Goal: Task Accomplishment & Management: Manage account settings

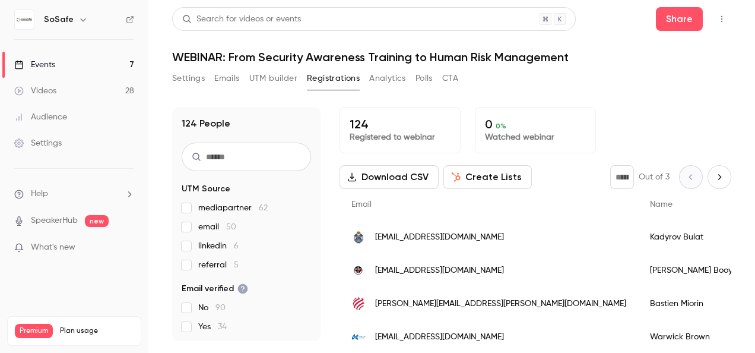
scroll to position [1551, 0]
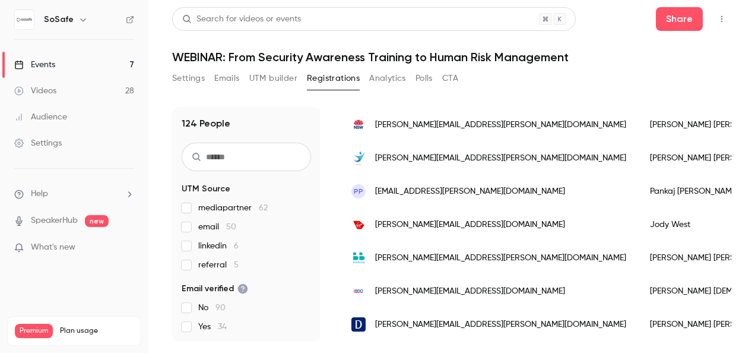
click at [230, 78] on button "Emails" at bounding box center [226, 78] width 25 height 19
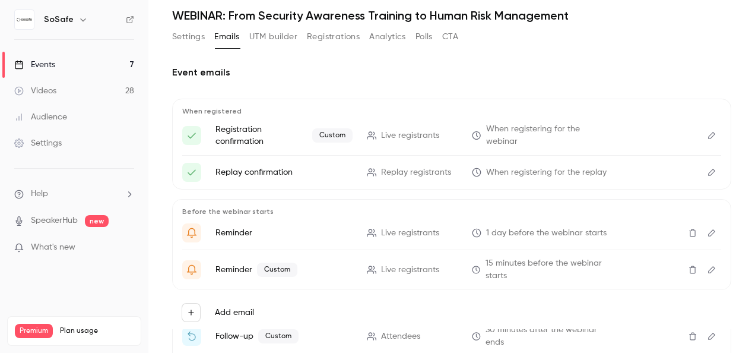
scroll to position [59, 0]
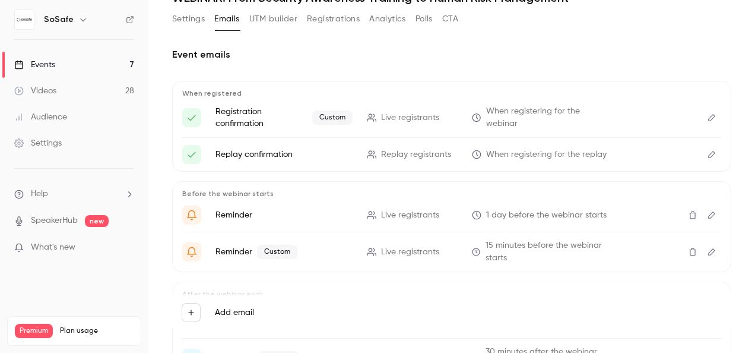
click at [707, 213] on icon "Edit" at bounding box center [711, 215] width 9 height 8
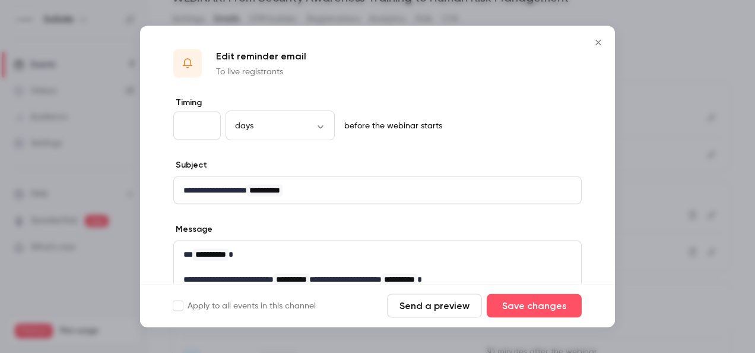
scroll to position [0, 0]
click at [427, 303] on button "Send a preview" at bounding box center [434, 306] width 95 height 24
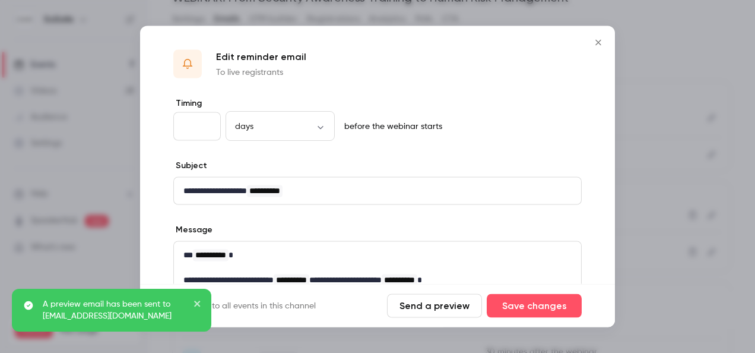
click at [678, 46] on div at bounding box center [377, 176] width 755 height 353
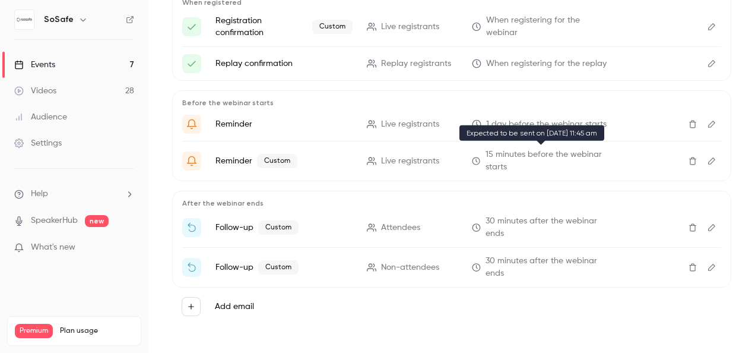
scroll to position [153, 0]
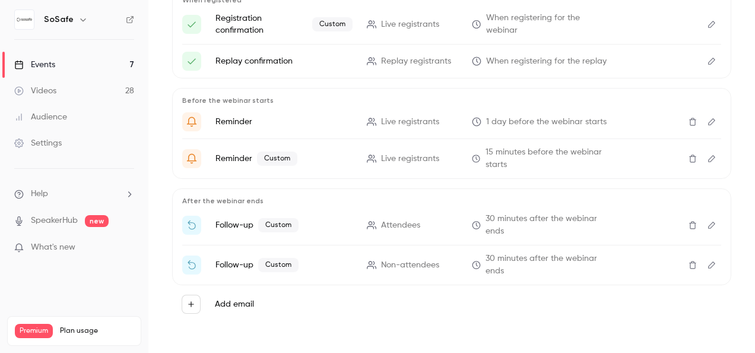
click at [708, 221] on icon "Edit" at bounding box center [711, 224] width 7 height 7
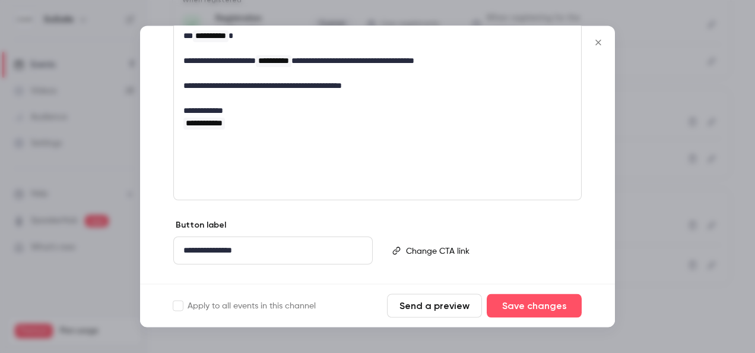
scroll to position [241, 0]
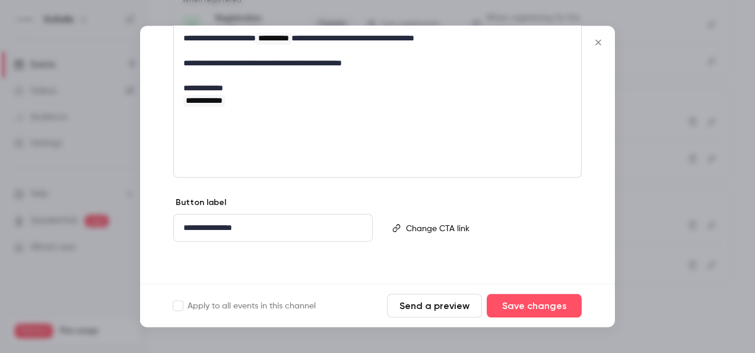
drag, startPoint x: 596, startPoint y: 42, endPoint x: 615, endPoint y: 56, distance: 24.1
click at [596, 42] on icon "Close" at bounding box center [598, 42] width 14 height 9
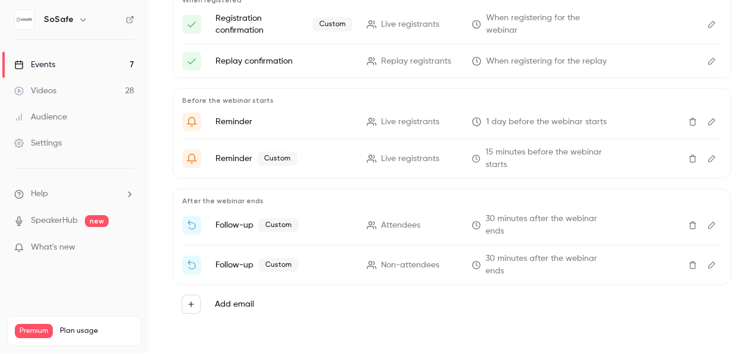
click at [707, 261] on icon "Edit" at bounding box center [711, 265] width 9 height 8
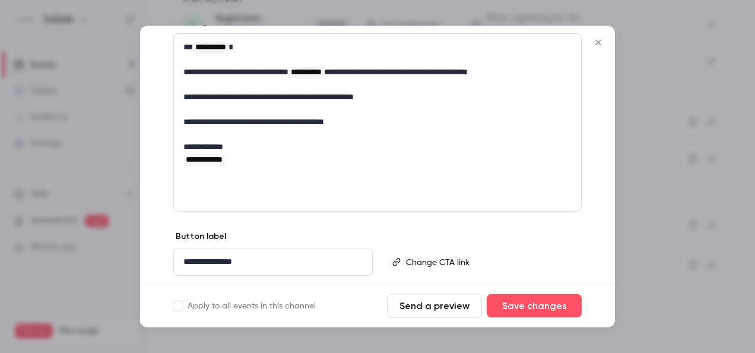
scroll to position [237, 0]
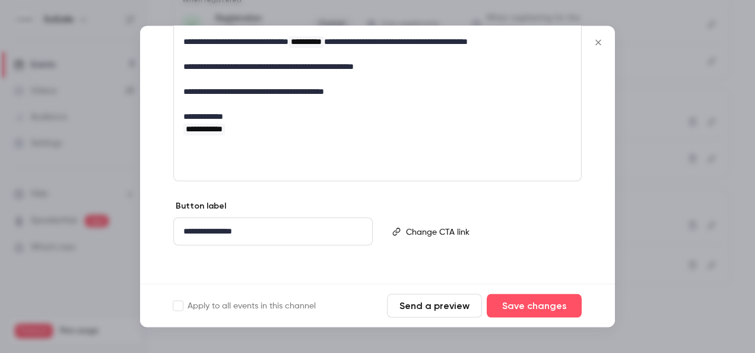
click at [598, 38] on icon "Close" at bounding box center [598, 42] width 14 height 9
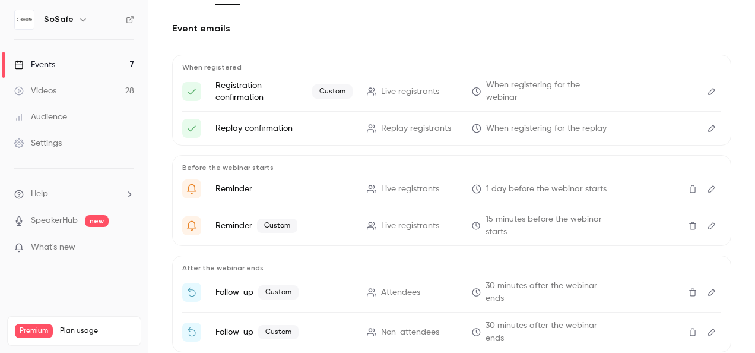
scroll to position [91, 0]
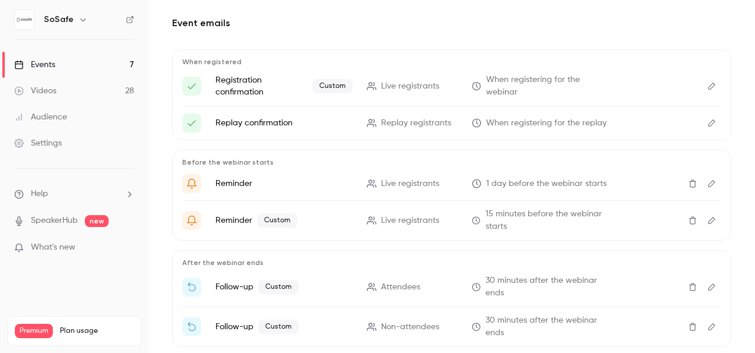
click at [707, 217] on icon "Edit" at bounding box center [711, 220] width 9 height 8
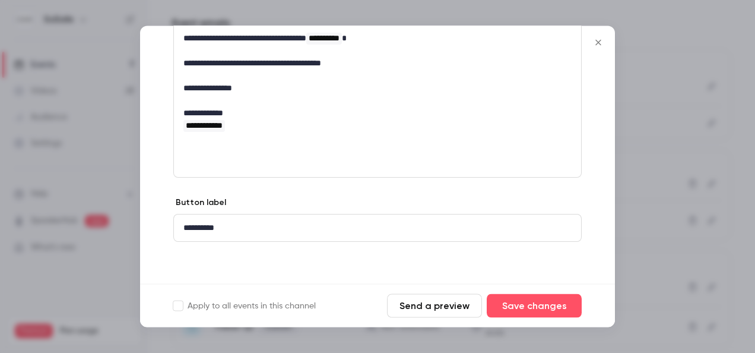
scroll to position [241, 0]
click at [598, 42] on icon "Close" at bounding box center [598, 42] width 14 height 9
